Goal: Check status

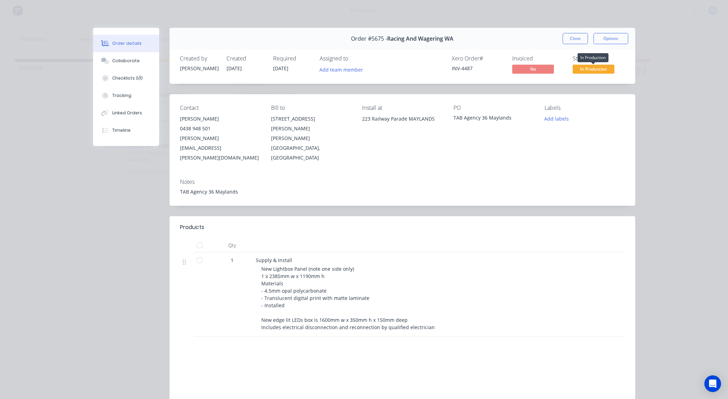
click at [586, 67] on span "In Production" at bounding box center [594, 69] width 42 height 9
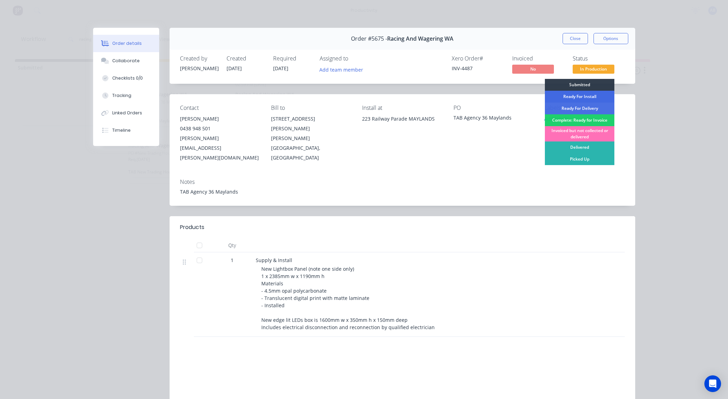
click at [584, 96] on div "Ready For Install" at bounding box center [580, 97] width 70 height 12
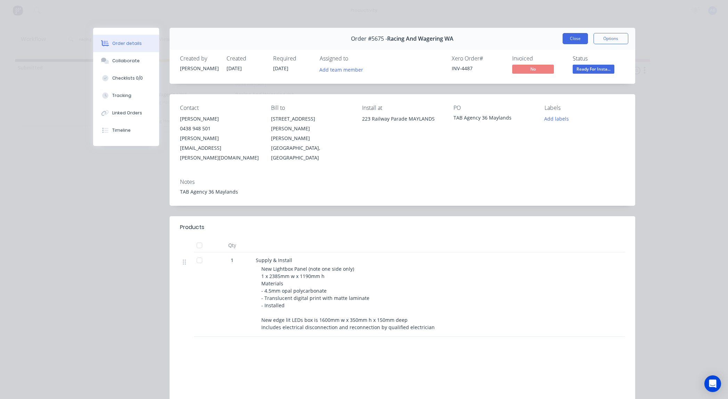
click at [572, 40] on button "Close" at bounding box center [575, 38] width 25 height 11
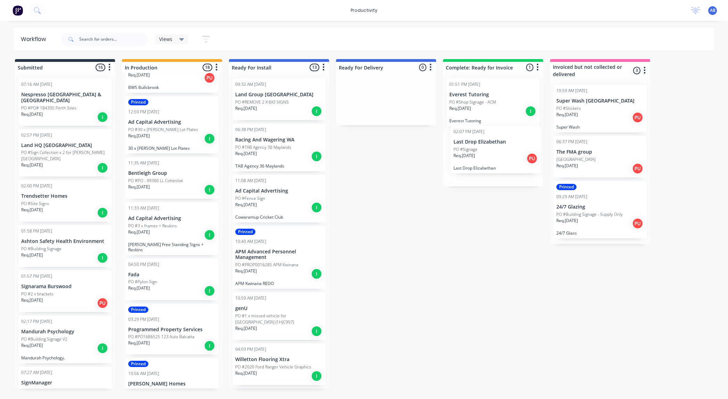
drag, startPoint x: 179, startPoint y: 190, endPoint x: 506, endPoint y: 157, distance: 329.1
click at [506, 157] on div "Submitted 16 Sort By Created date Required date Order number Customer name Most…" at bounding box center [423, 224] width 857 height 330
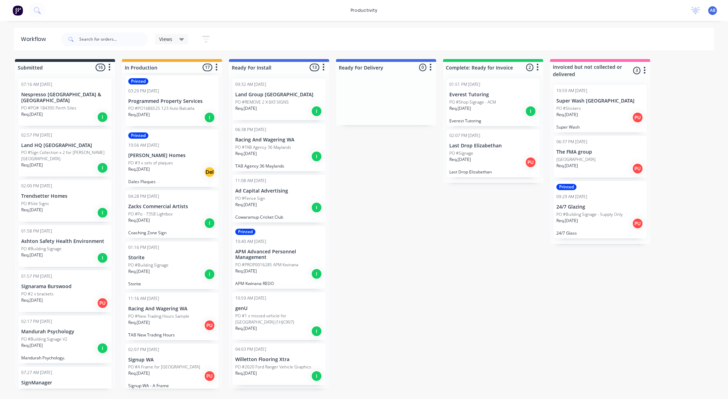
scroll to position [559, 0]
